Goal: Task Accomplishment & Management: Manage account settings

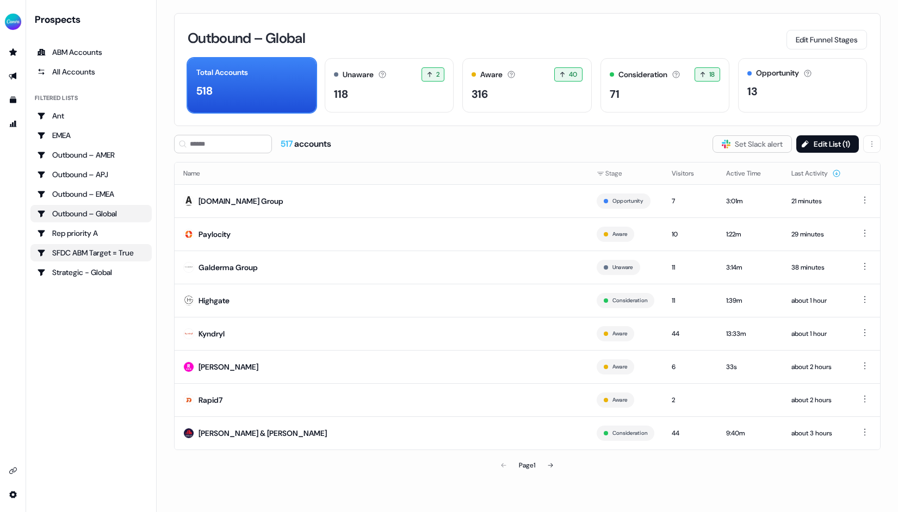
click at [108, 252] on div "SFDC ABM Target = True" at bounding box center [91, 252] width 108 height 11
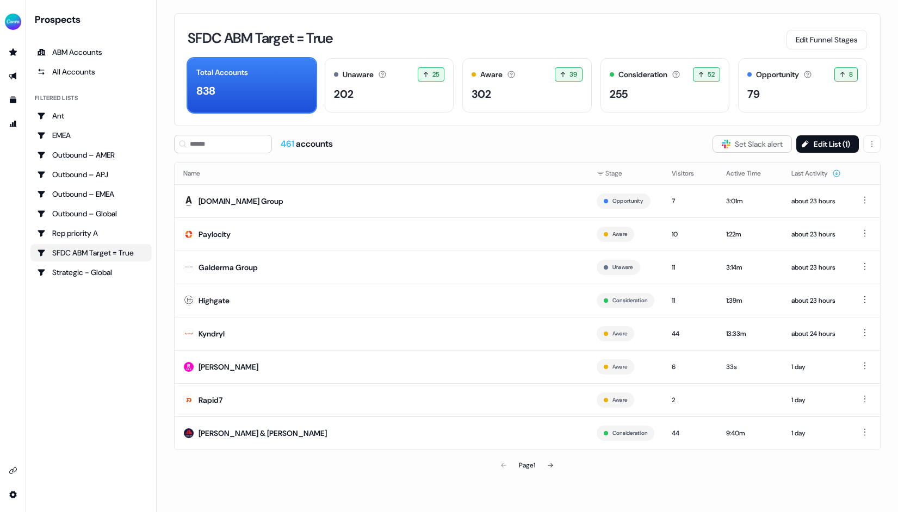
click at [422, 23] on div "SFDC ABM Target = True Edit Funnel Stages Total Accounts 838 Unaware The defaul…" at bounding box center [527, 69] width 707 height 113
click at [296, 68] on div "Total Accounts" at bounding box center [251, 72] width 111 height 11
click at [286, 76] on div "Total Accounts" at bounding box center [251, 72] width 111 height 11
click at [398, 31] on div "SFDC ABM Target = True Edit Funnel Stages" at bounding box center [527, 38] width 679 height 23
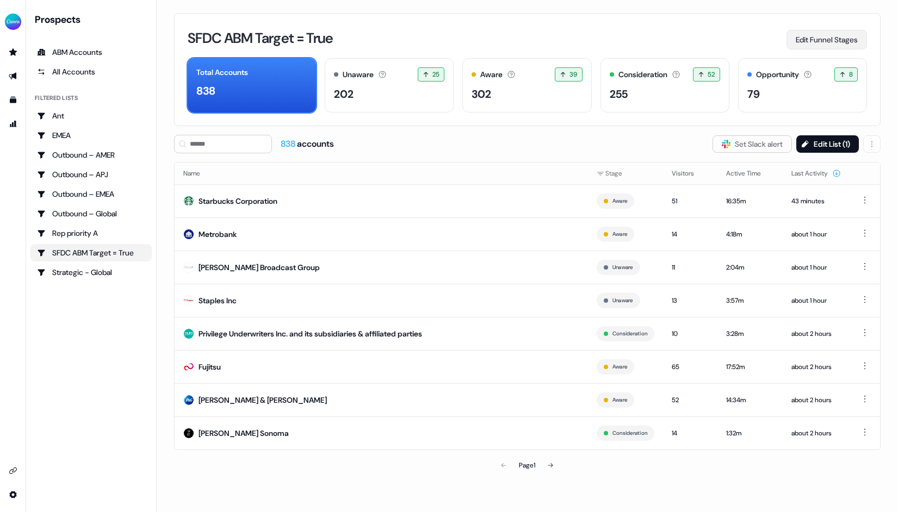
click at [839, 41] on button "Edit Funnel Stages" at bounding box center [827, 40] width 81 height 20
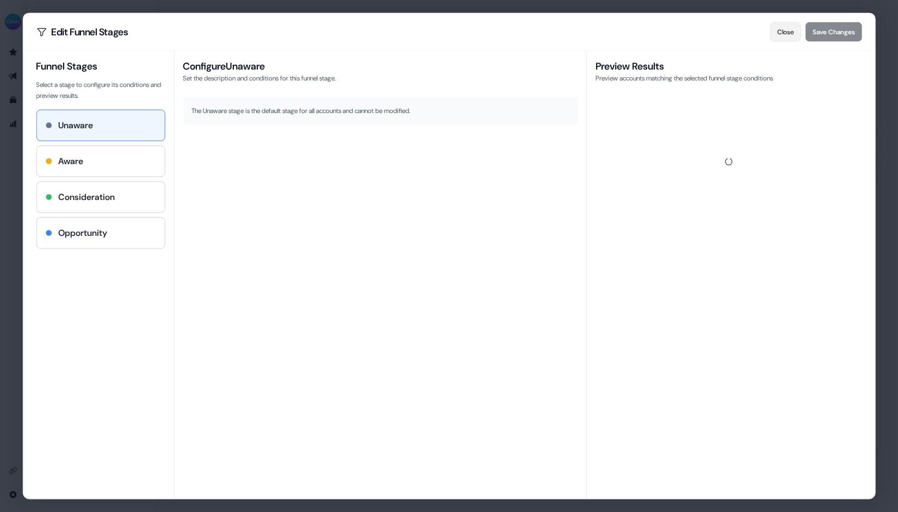
click at [782, 24] on button "Close" at bounding box center [785, 32] width 31 height 20
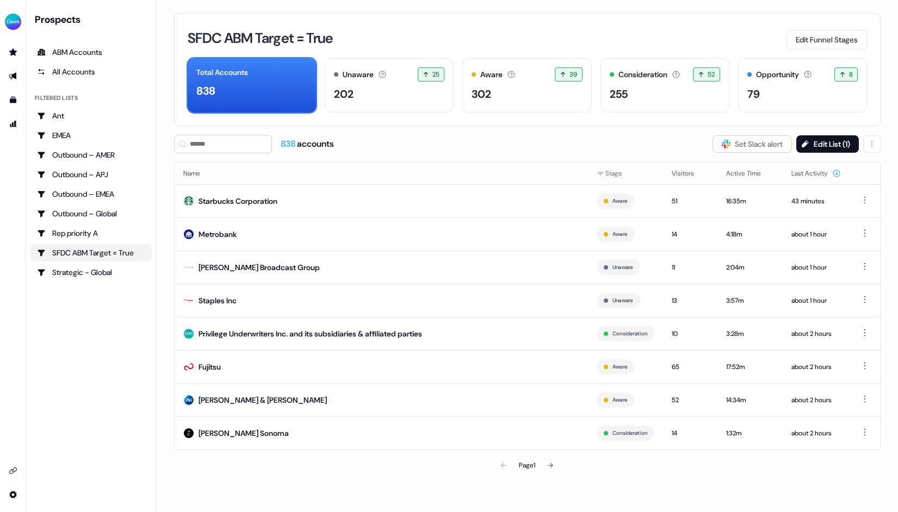
click at [626, 19] on div "SFDC ABM Target = True Edit Funnel Stages Total Accounts 838 Unaware The defaul…" at bounding box center [527, 69] width 707 height 113
